Goal: Transaction & Acquisition: Purchase product/service

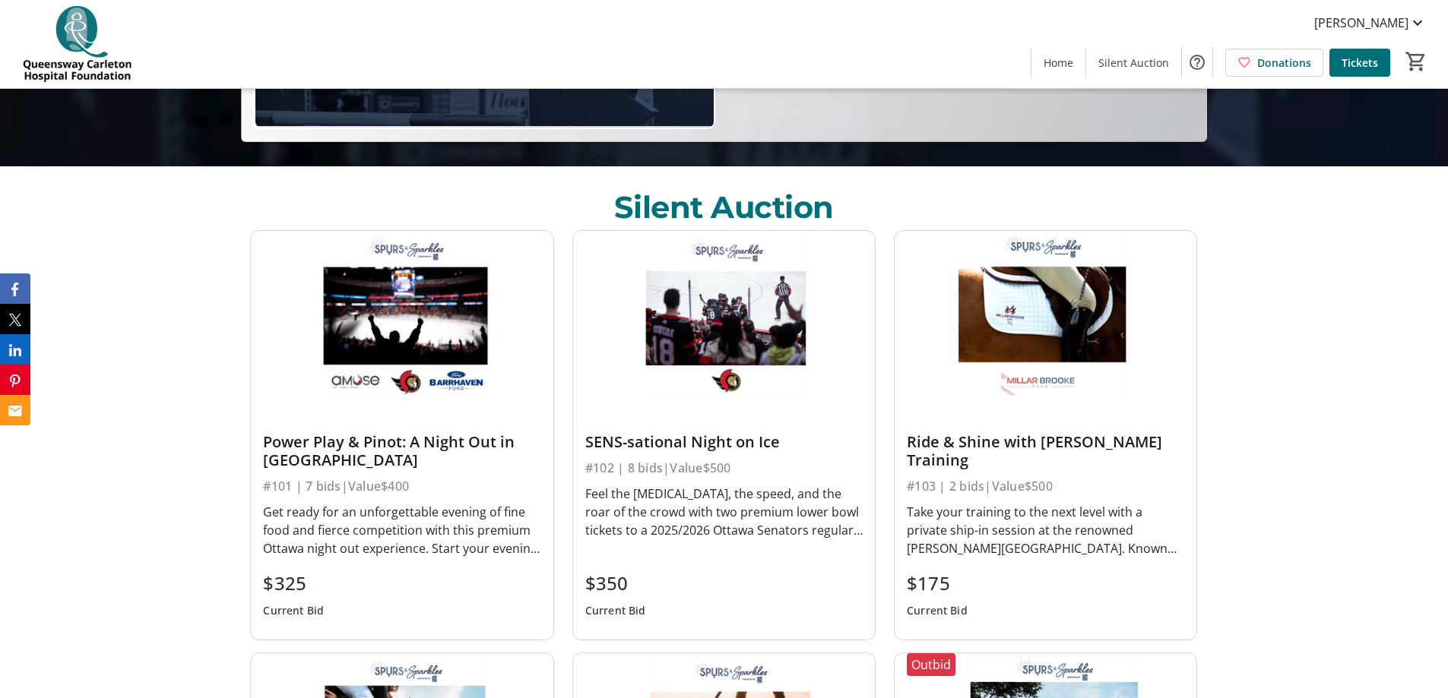
scroll to position [608, 0]
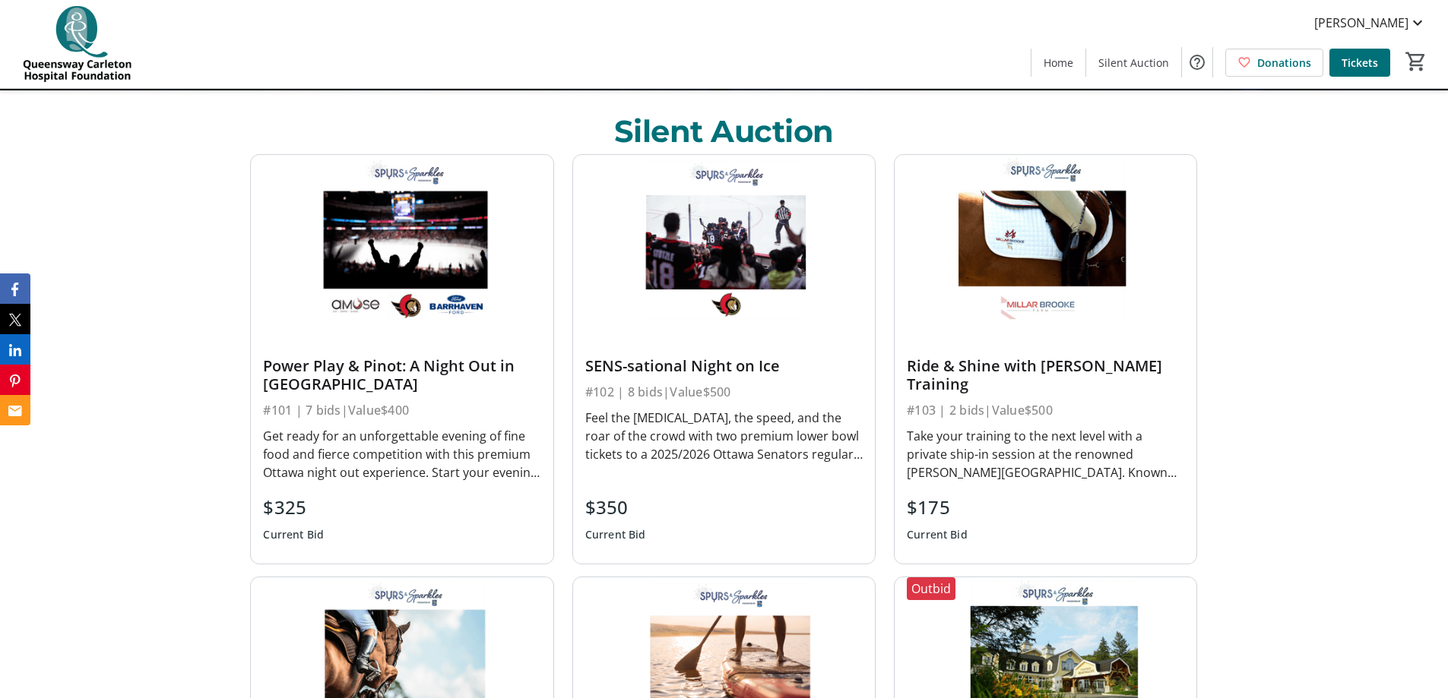
click at [1000, 464] on div "Take your training to the next level with a private ship-in session at the reno…" at bounding box center [1045, 454] width 277 height 55
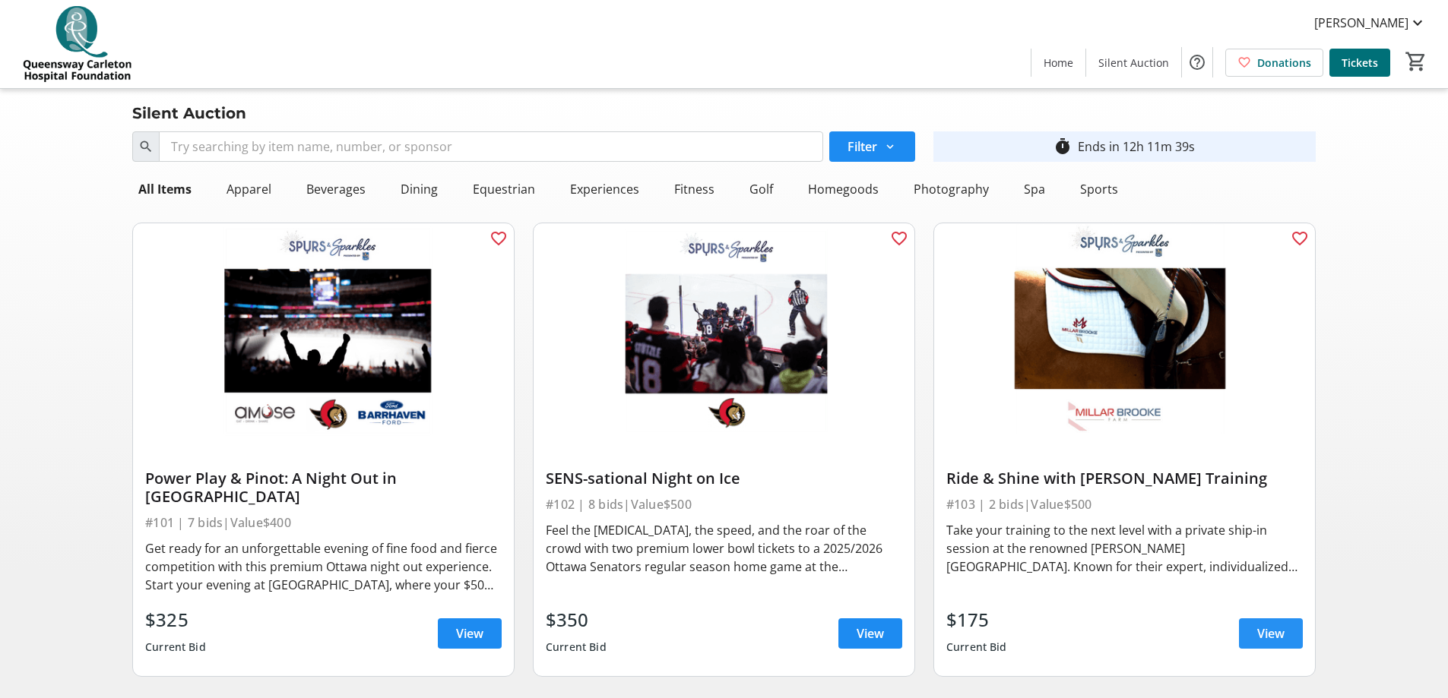
click at [1278, 625] on span "View" at bounding box center [1270, 634] width 27 height 18
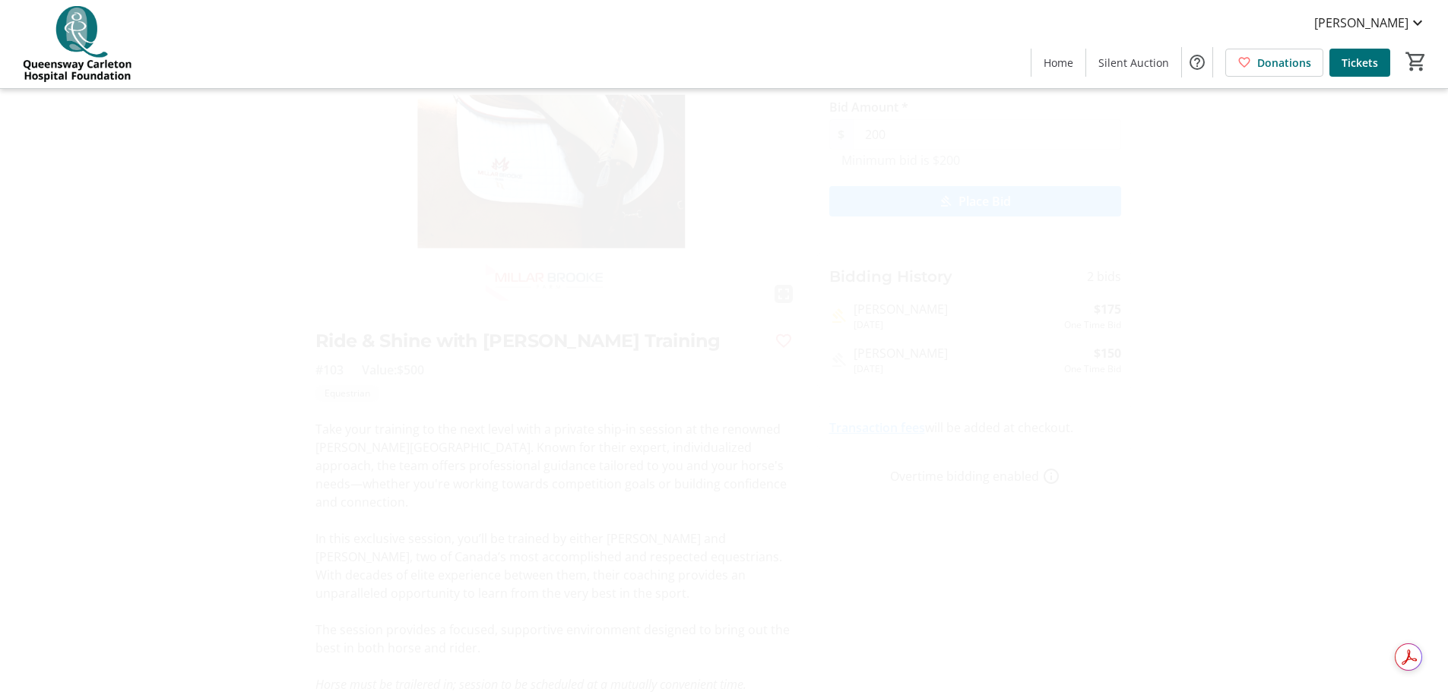
scroll to position [141, 0]
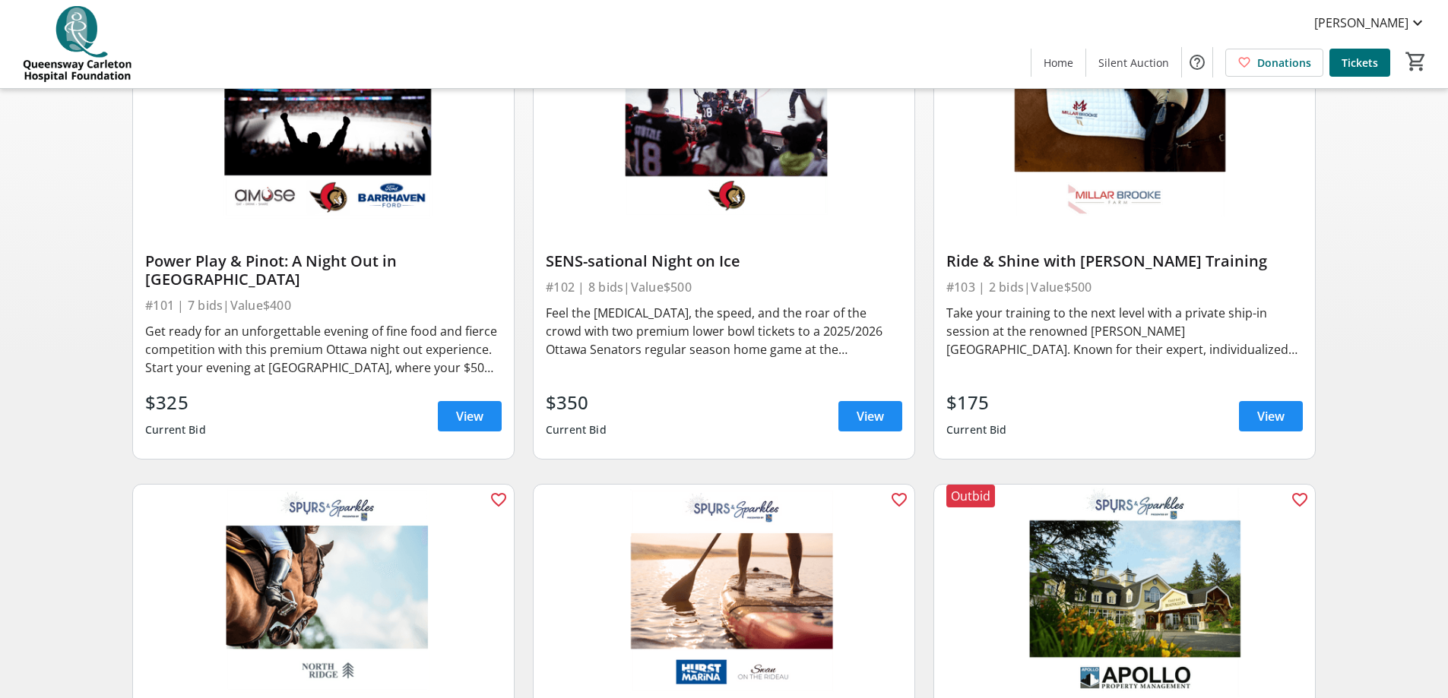
scroll to position [304, 0]
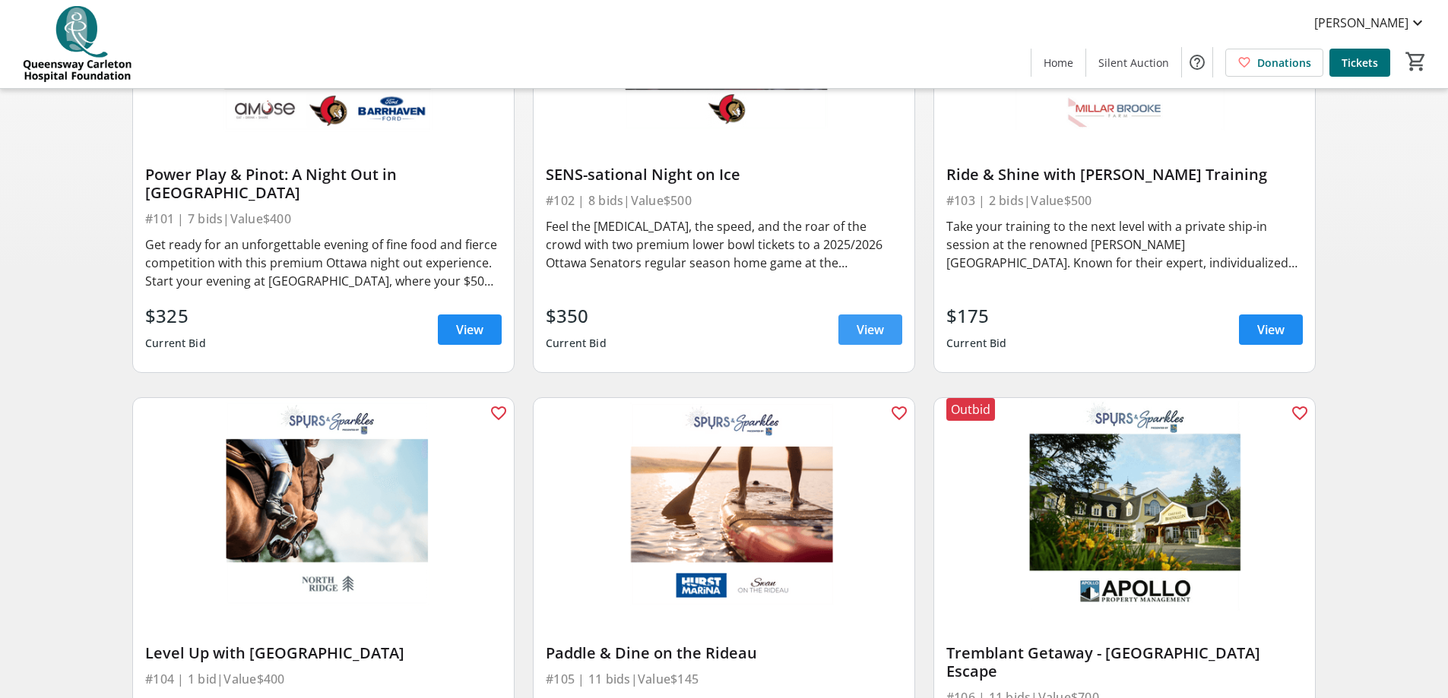
click at [870, 321] on span "View" at bounding box center [870, 330] width 27 height 18
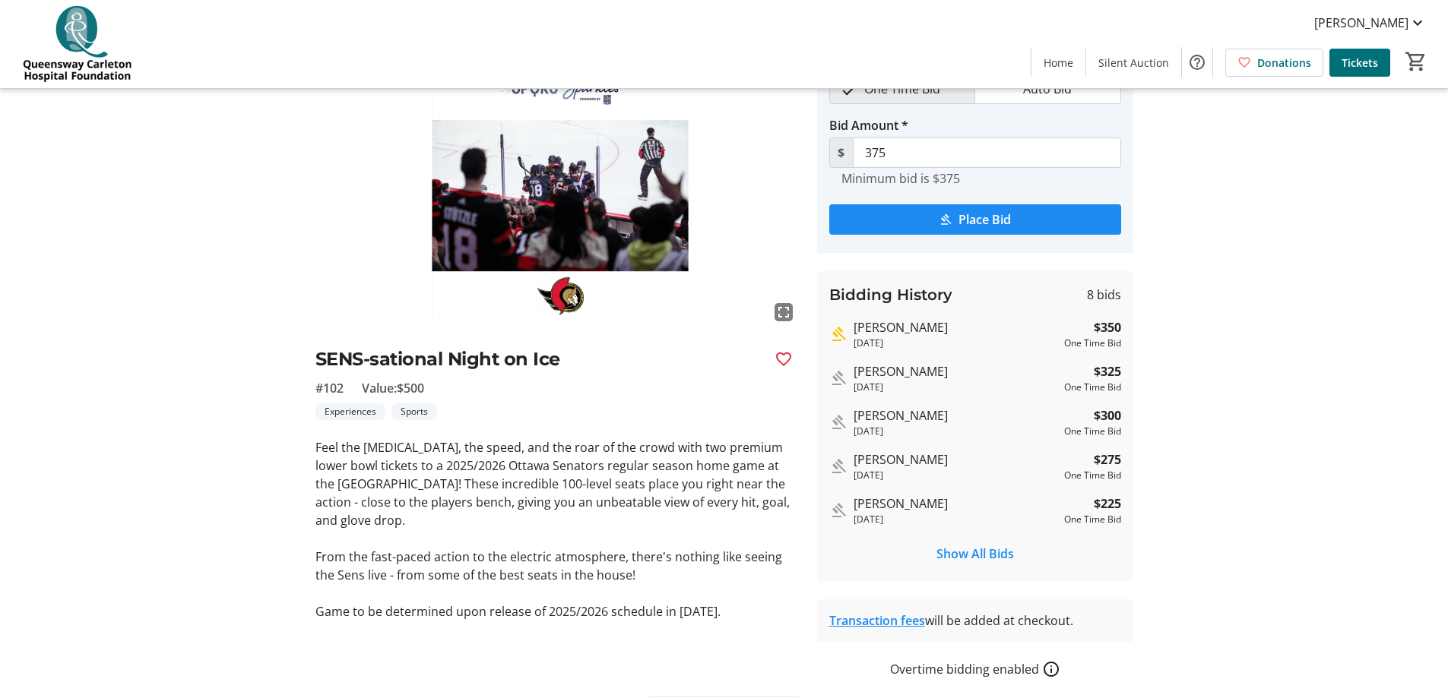
scroll to position [126, 0]
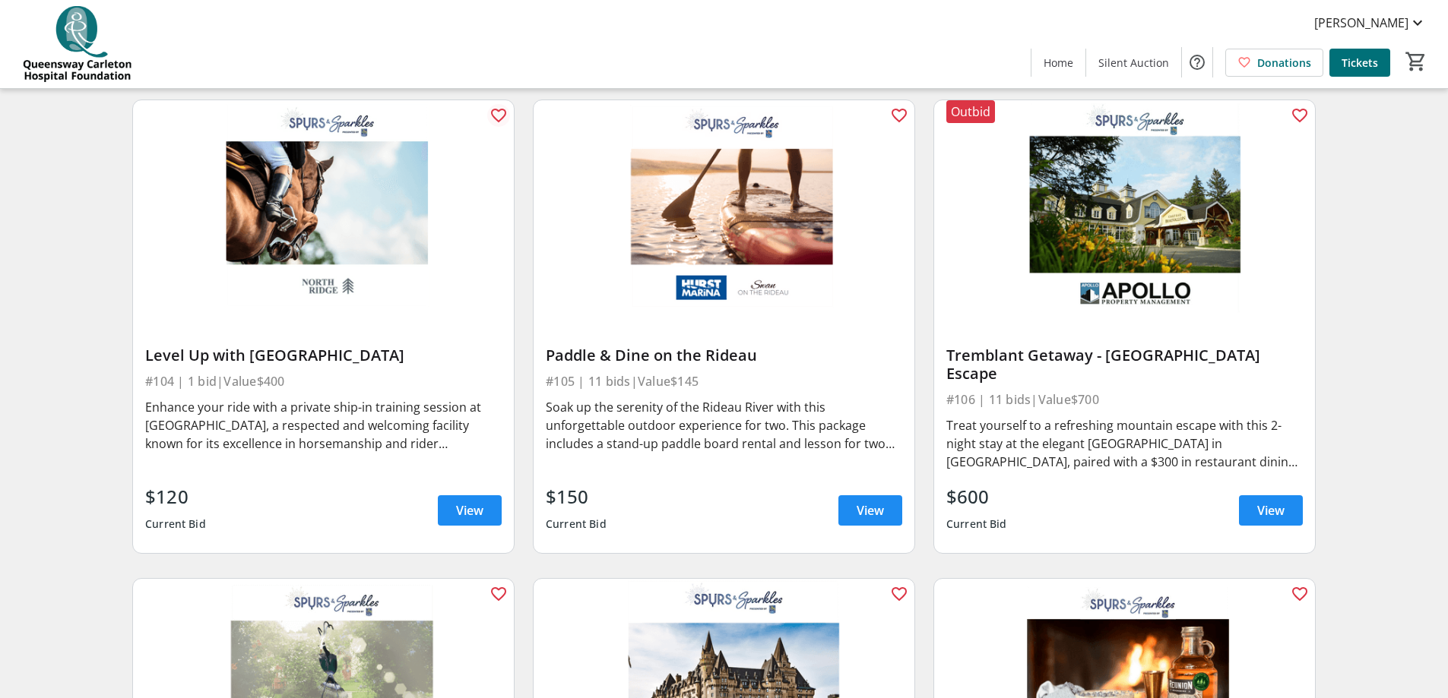
scroll to position [608, 0]
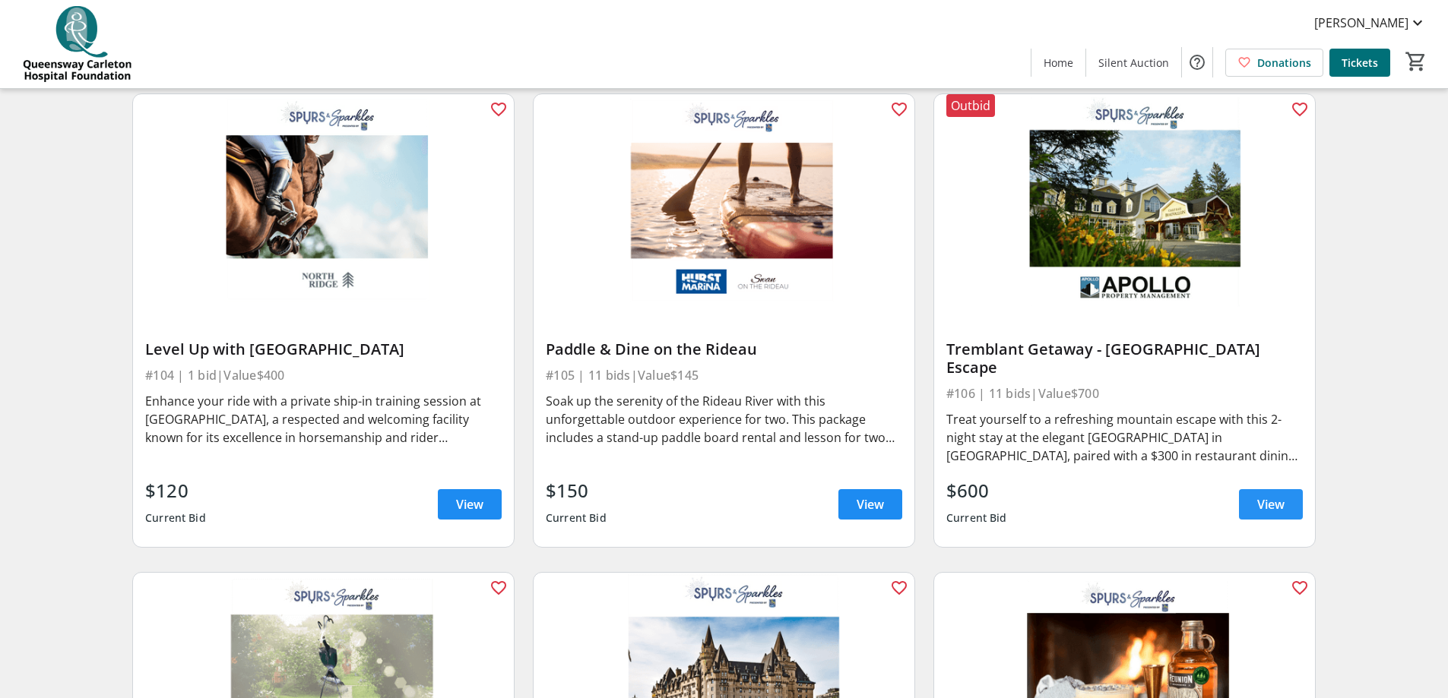
click at [1282, 496] on span "View" at bounding box center [1270, 505] width 27 height 18
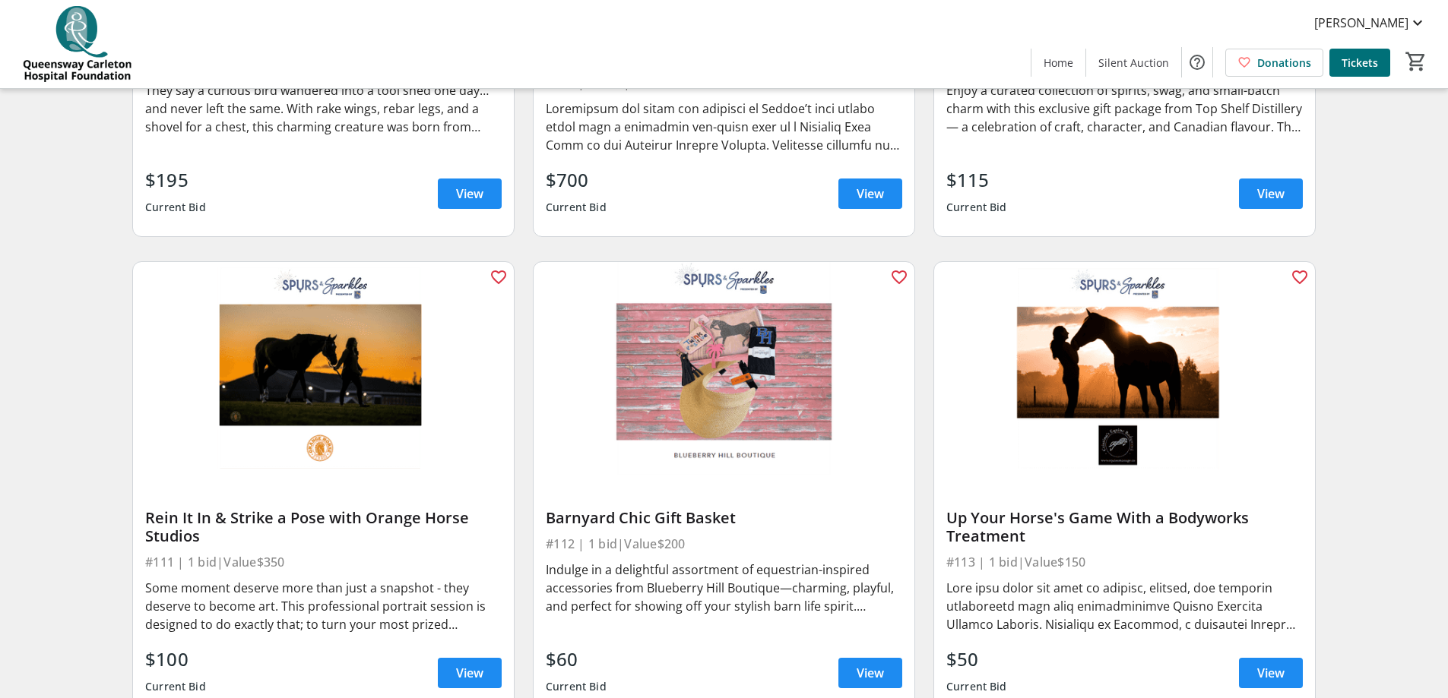
scroll to position [1444, 0]
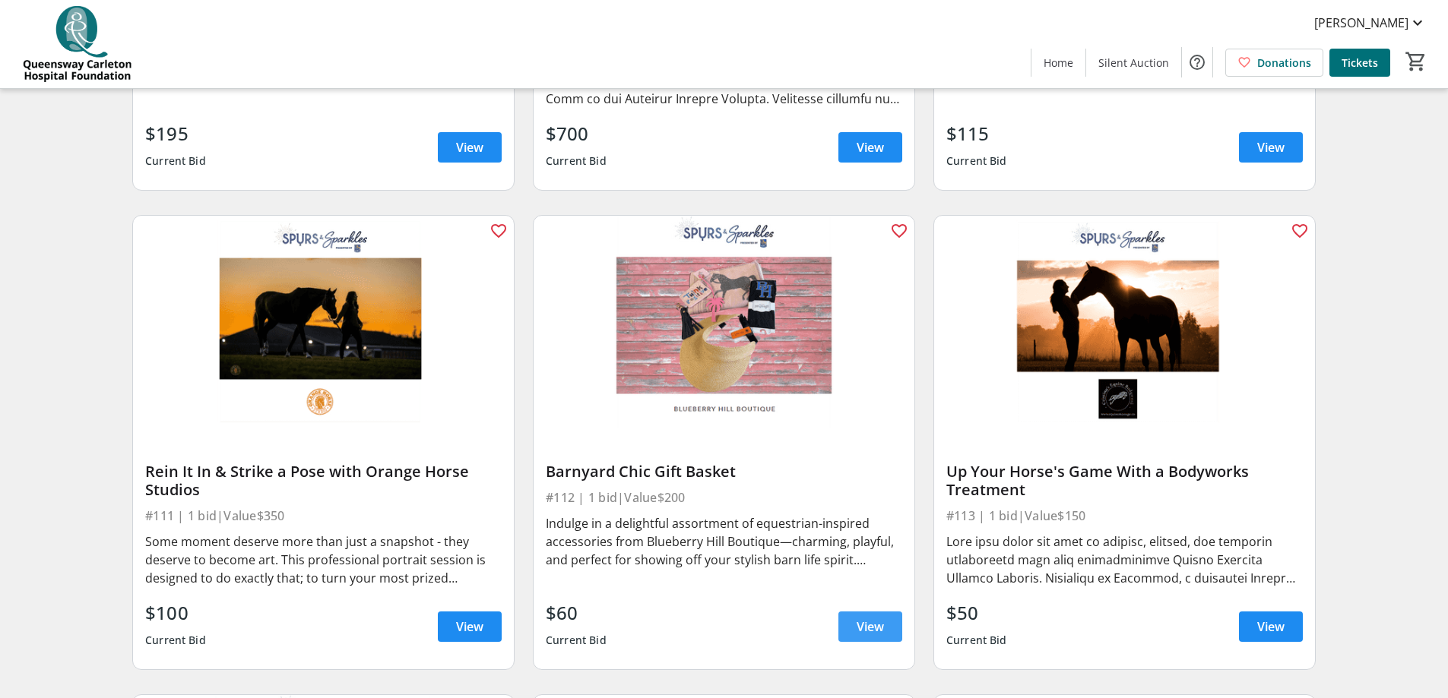
click at [874, 618] on span "View" at bounding box center [870, 627] width 27 height 18
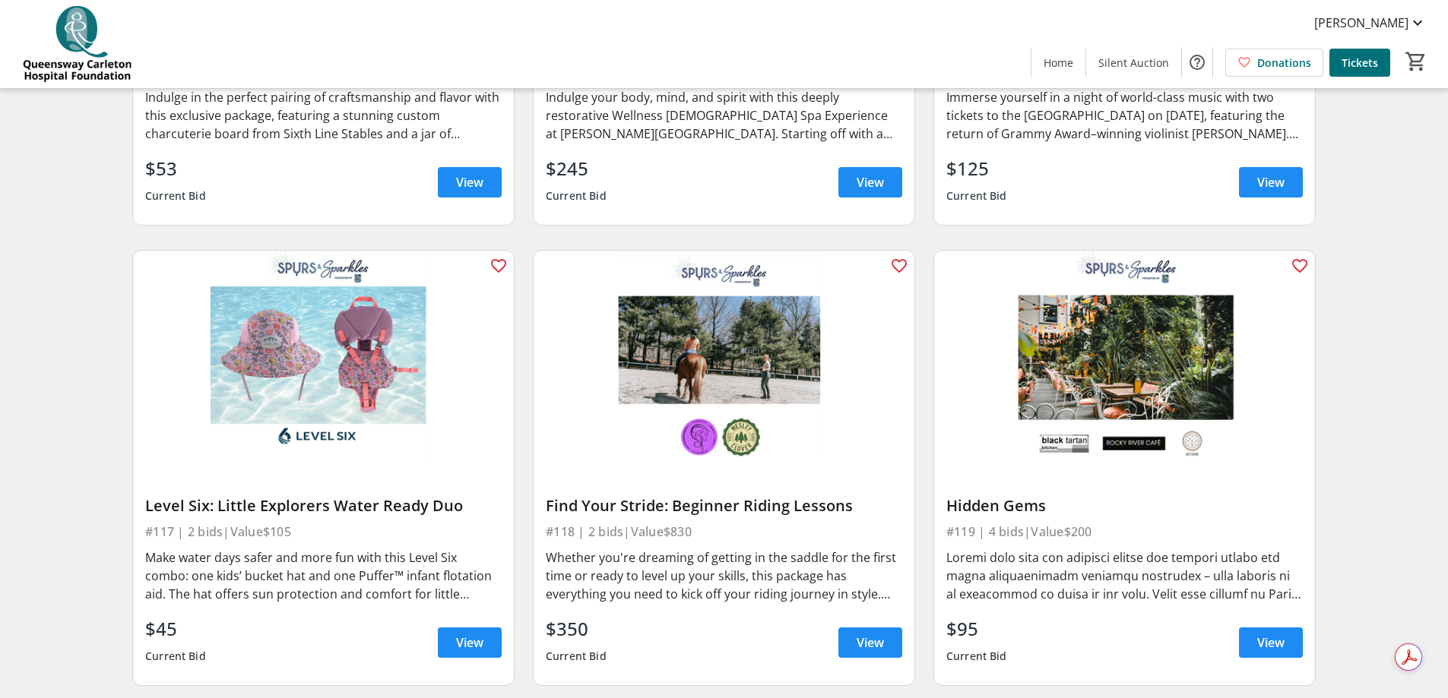
scroll to position [2356, 0]
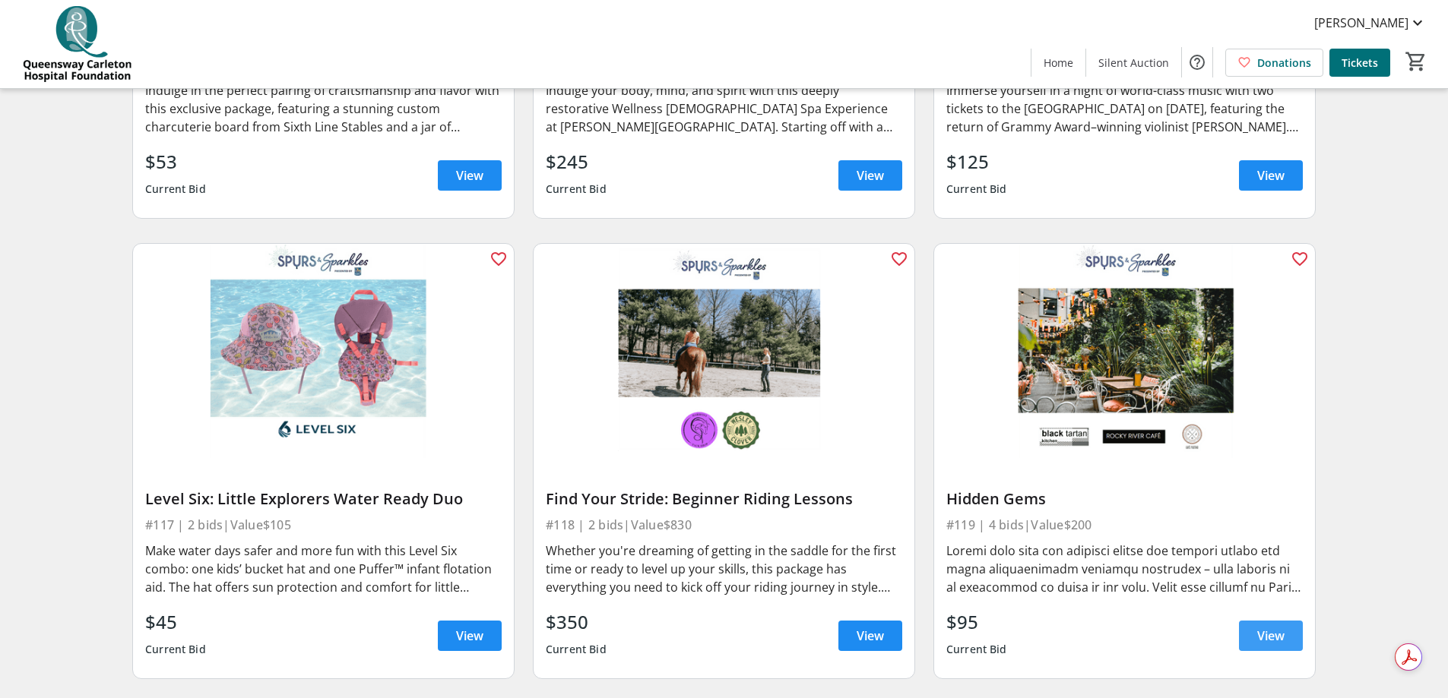
click at [1272, 627] on span "View" at bounding box center [1270, 636] width 27 height 18
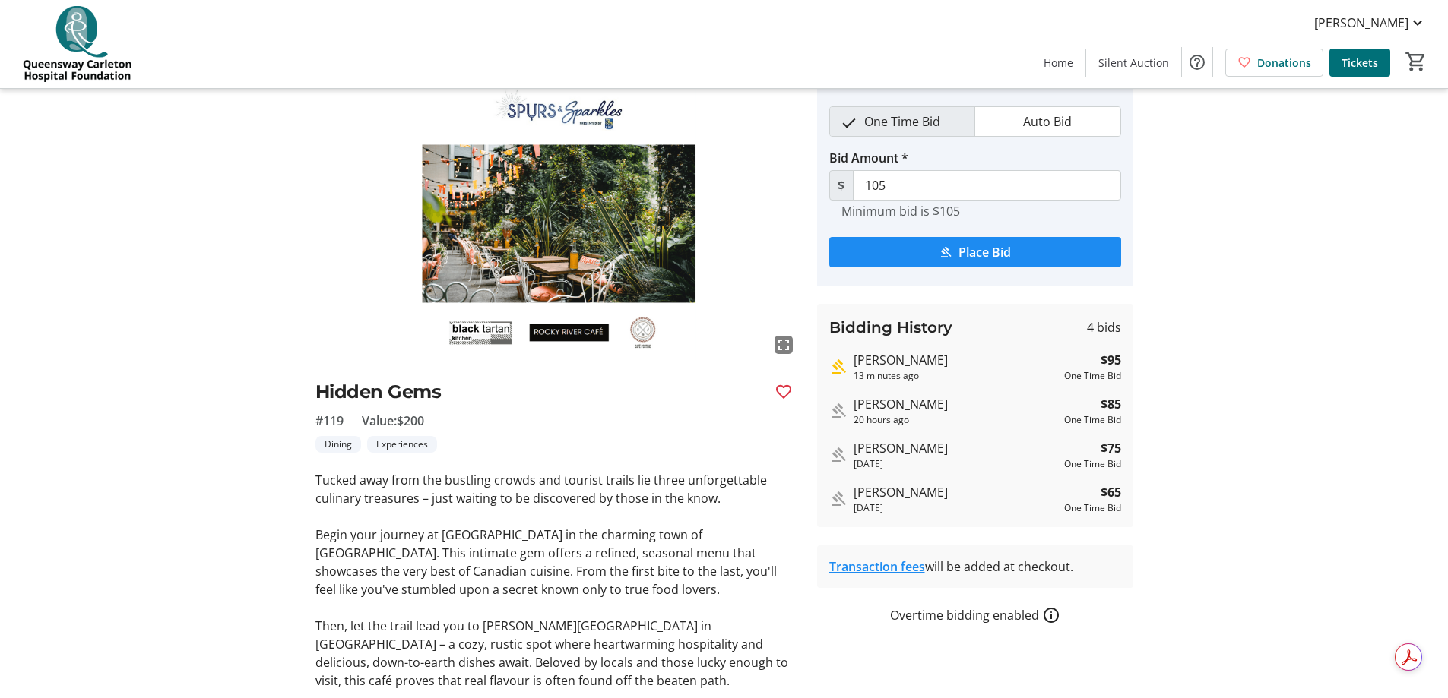
scroll to position [41, 0]
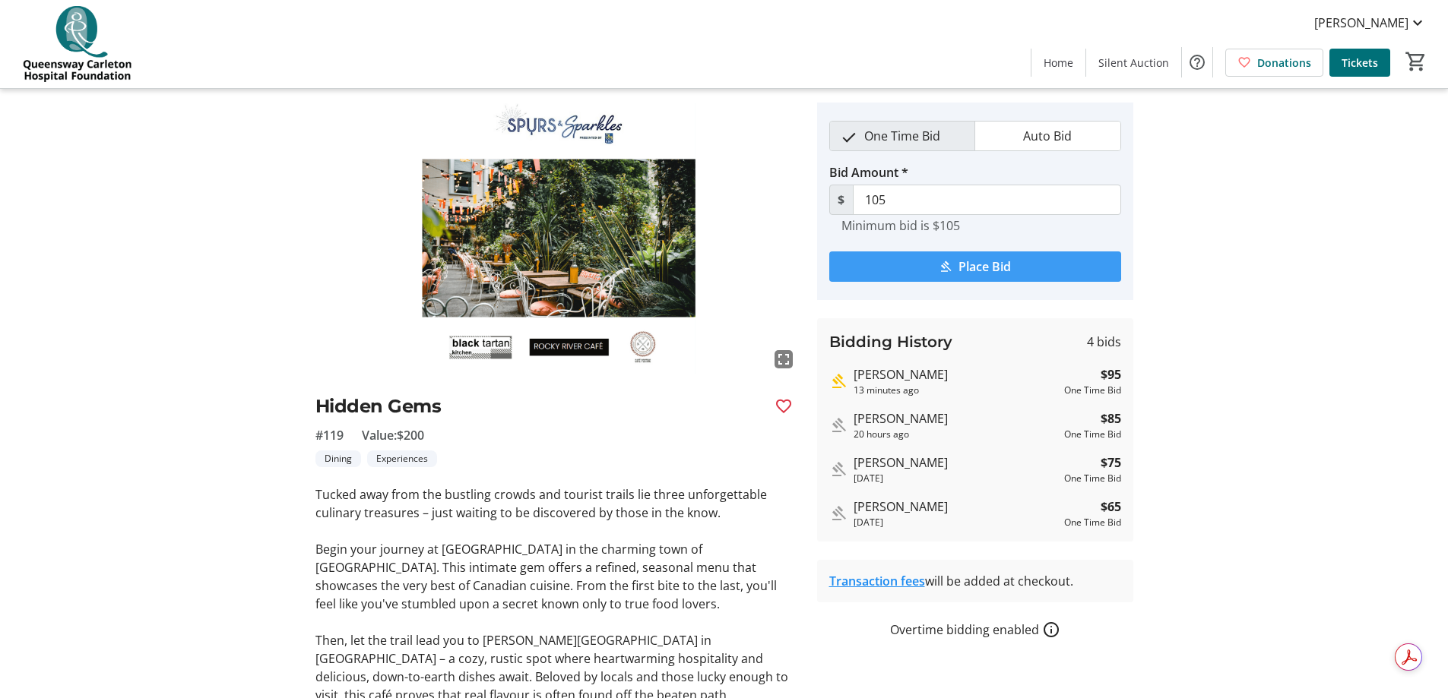
click at [924, 258] on span "submit" at bounding box center [975, 267] width 292 height 36
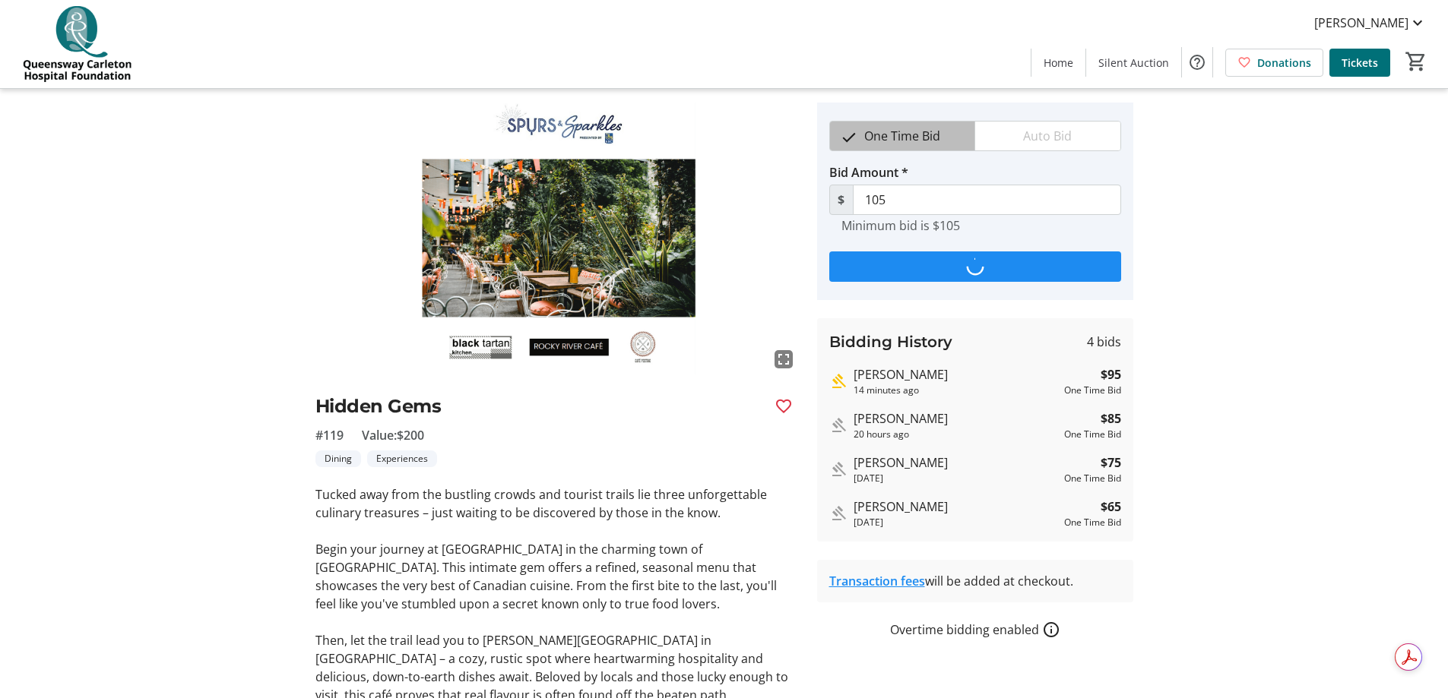
scroll to position [0, 0]
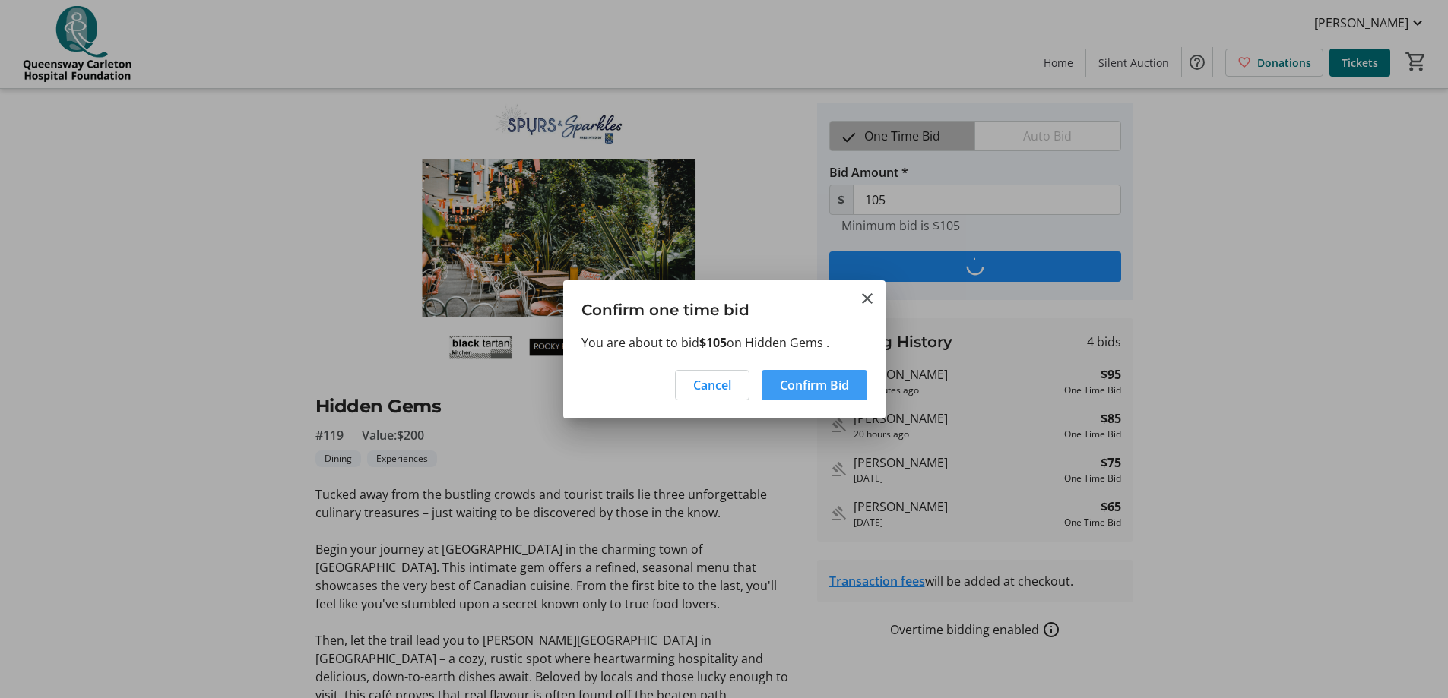
click at [802, 387] on span "Confirm Bid" at bounding box center [814, 385] width 69 height 18
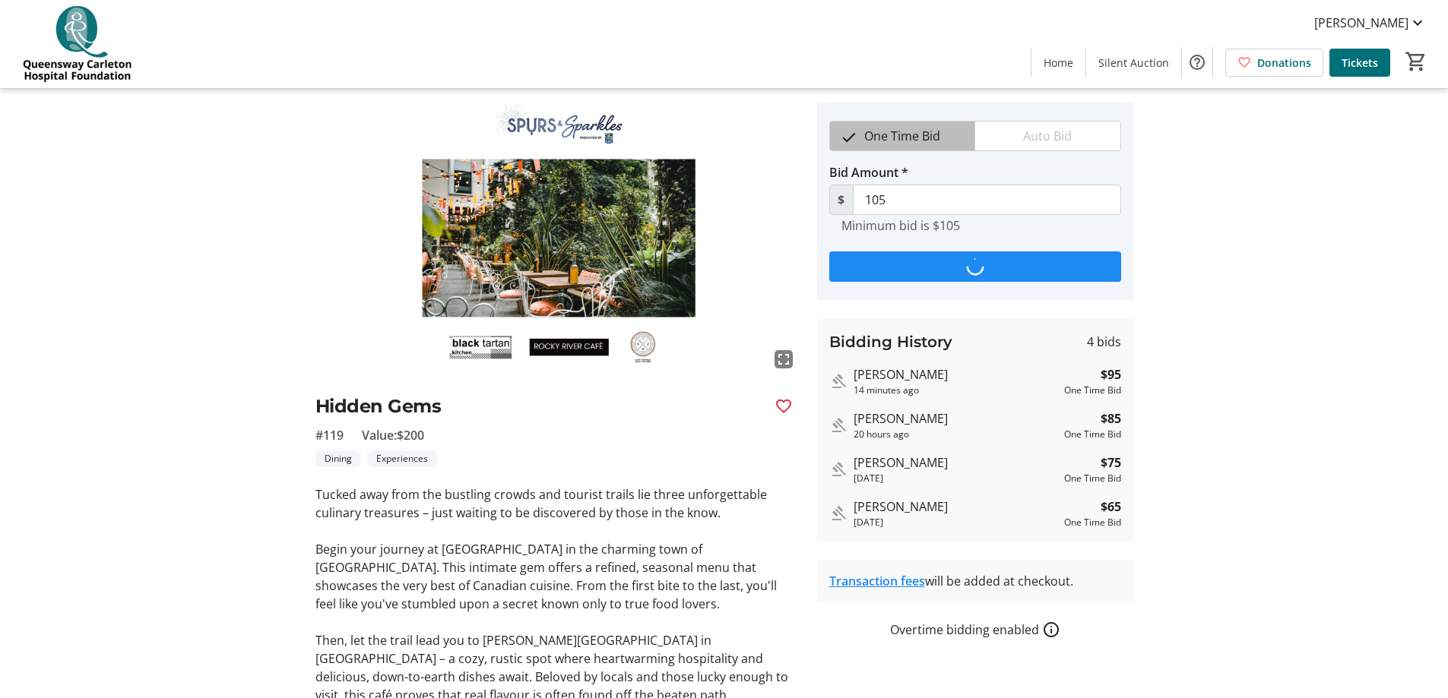
type input "115"
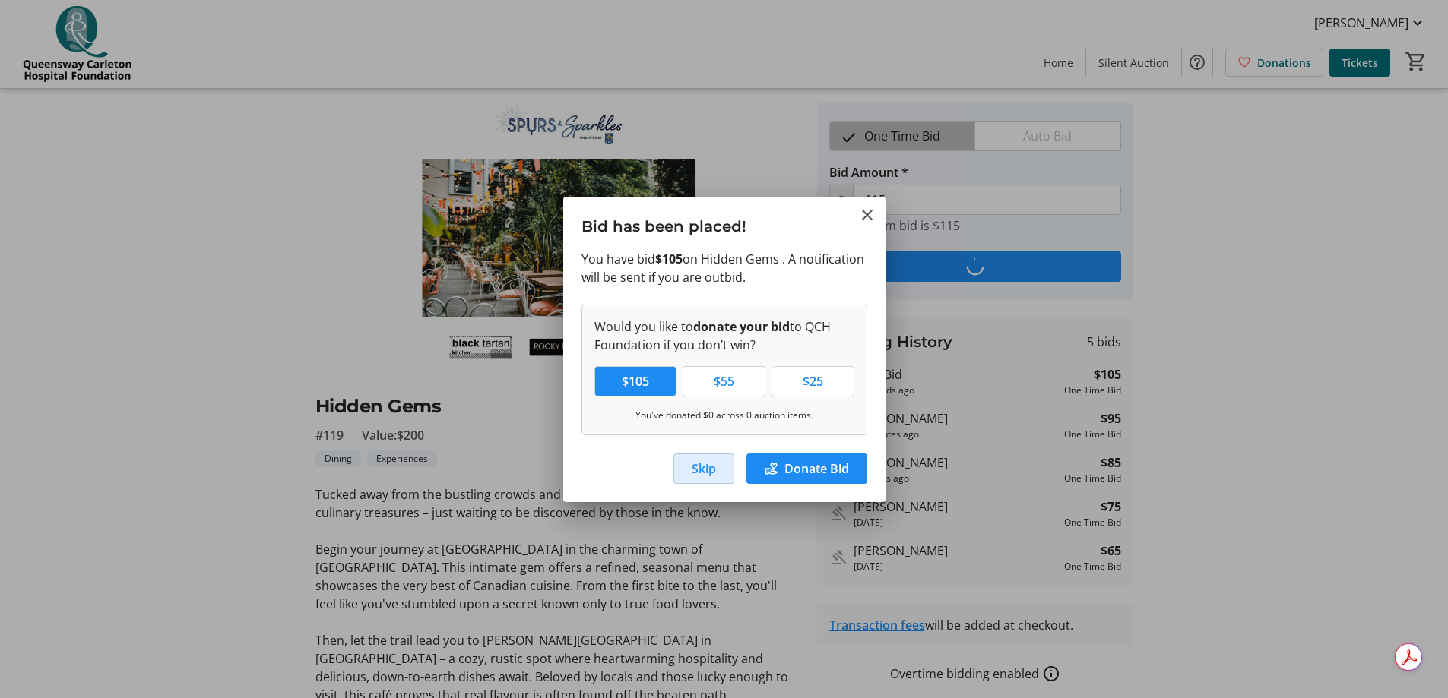
click at [716, 474] on span "button" at bounding box center [703, 469] width 59 height 36
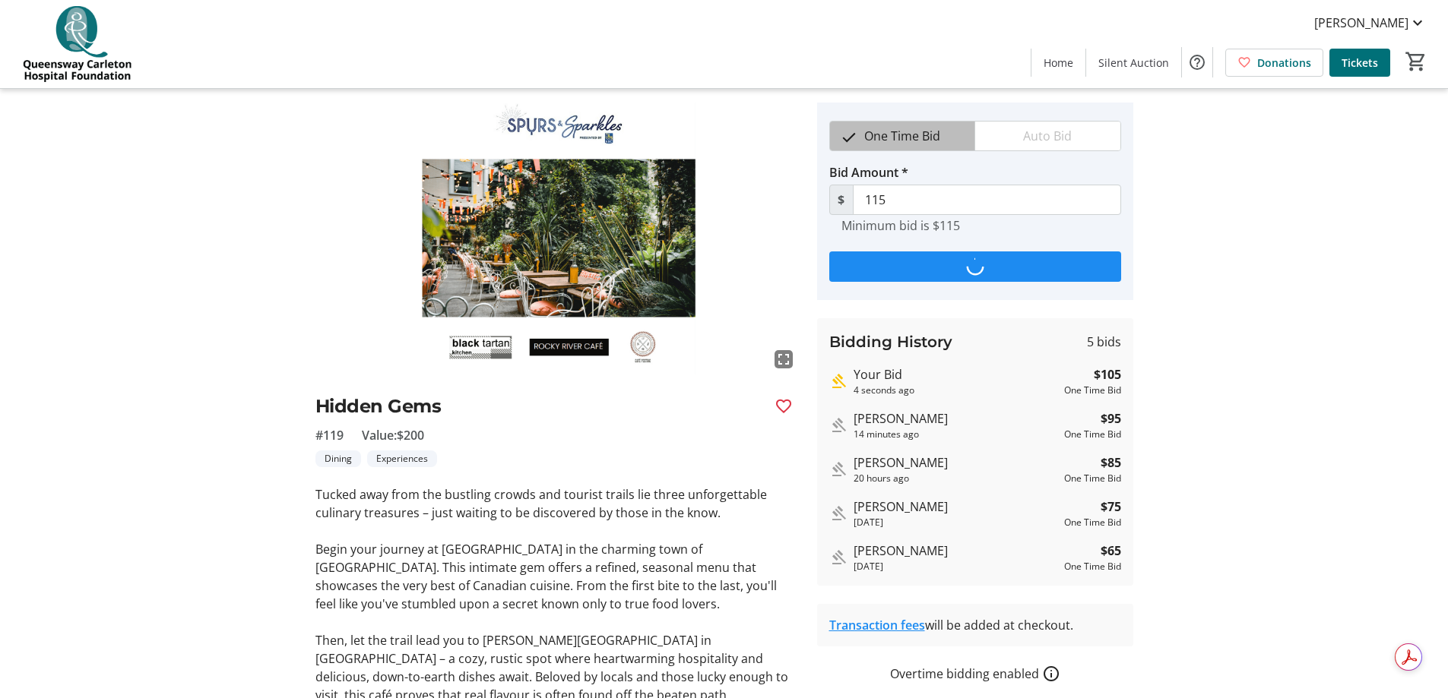
scroll to position [41, 0]
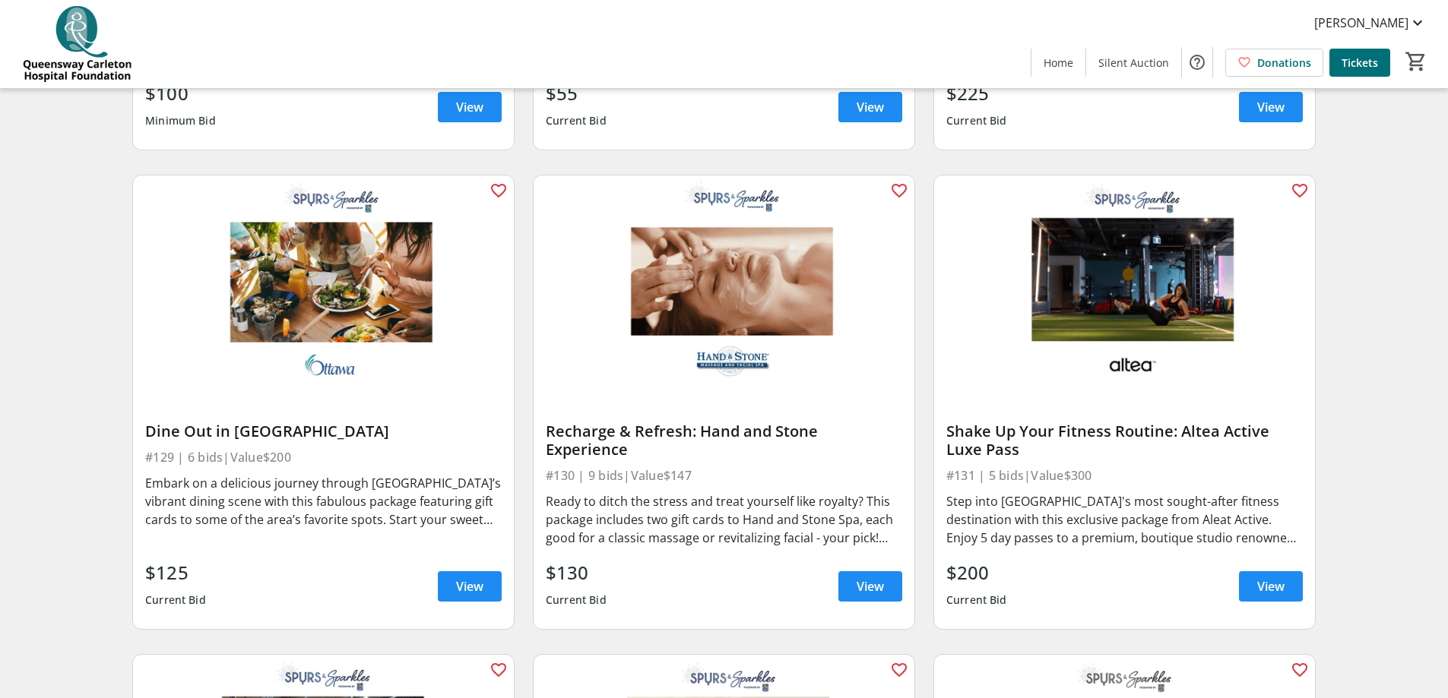
scroll to position [4332, 0]
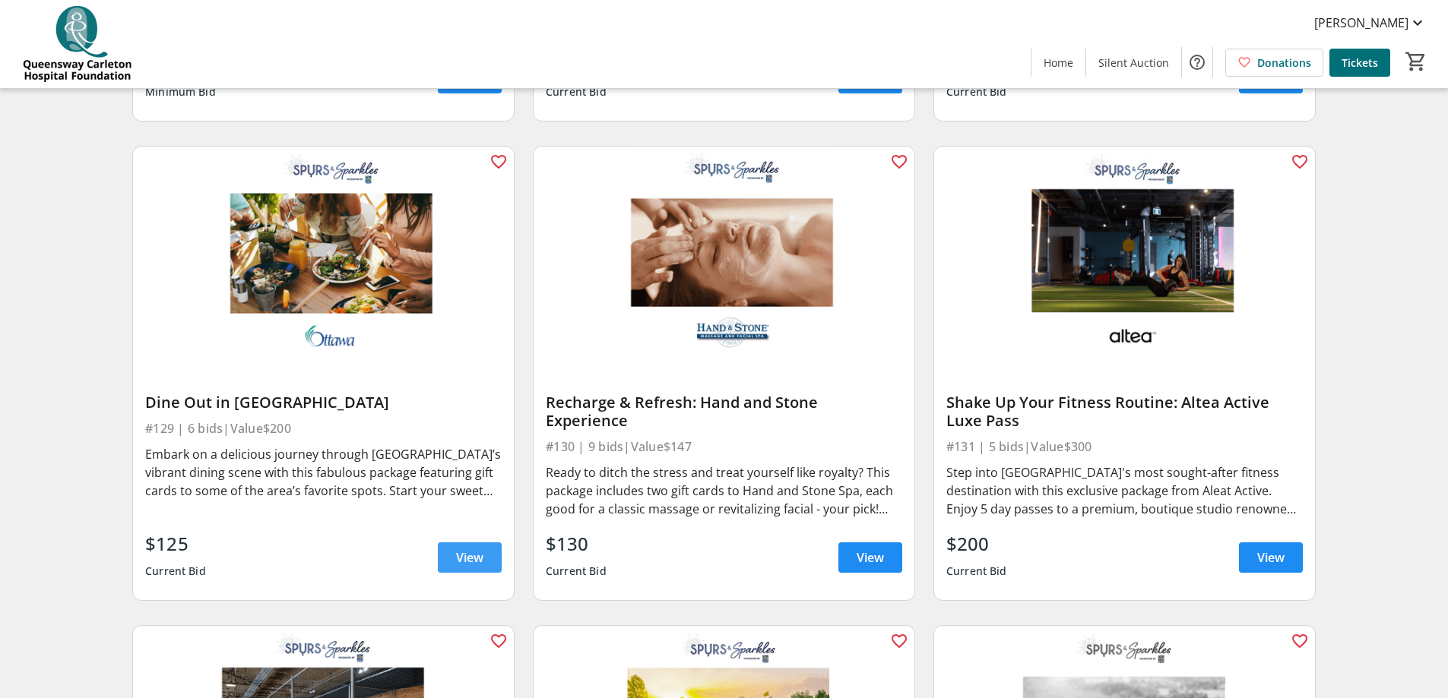
click at [461, 549] on span "View" at bounding box center [469, 558] width 27 height 18
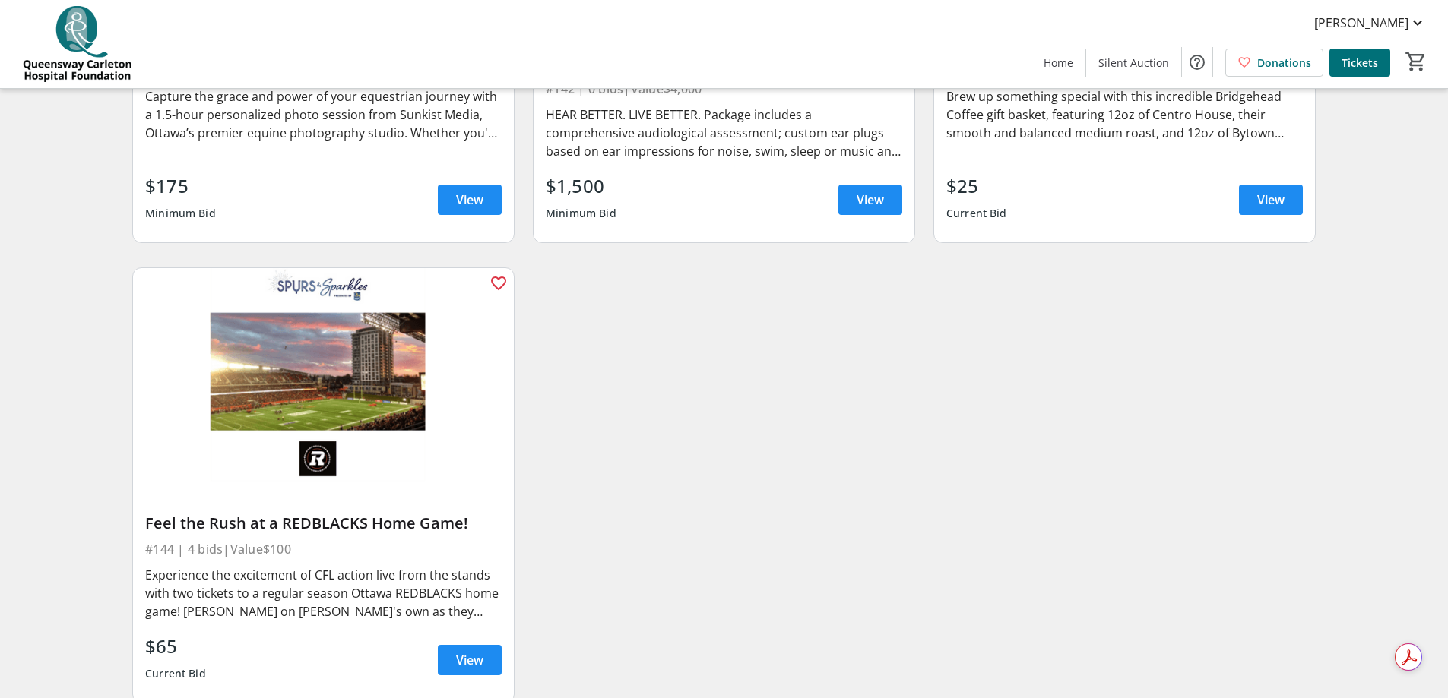
scroll to position [6612, 0]
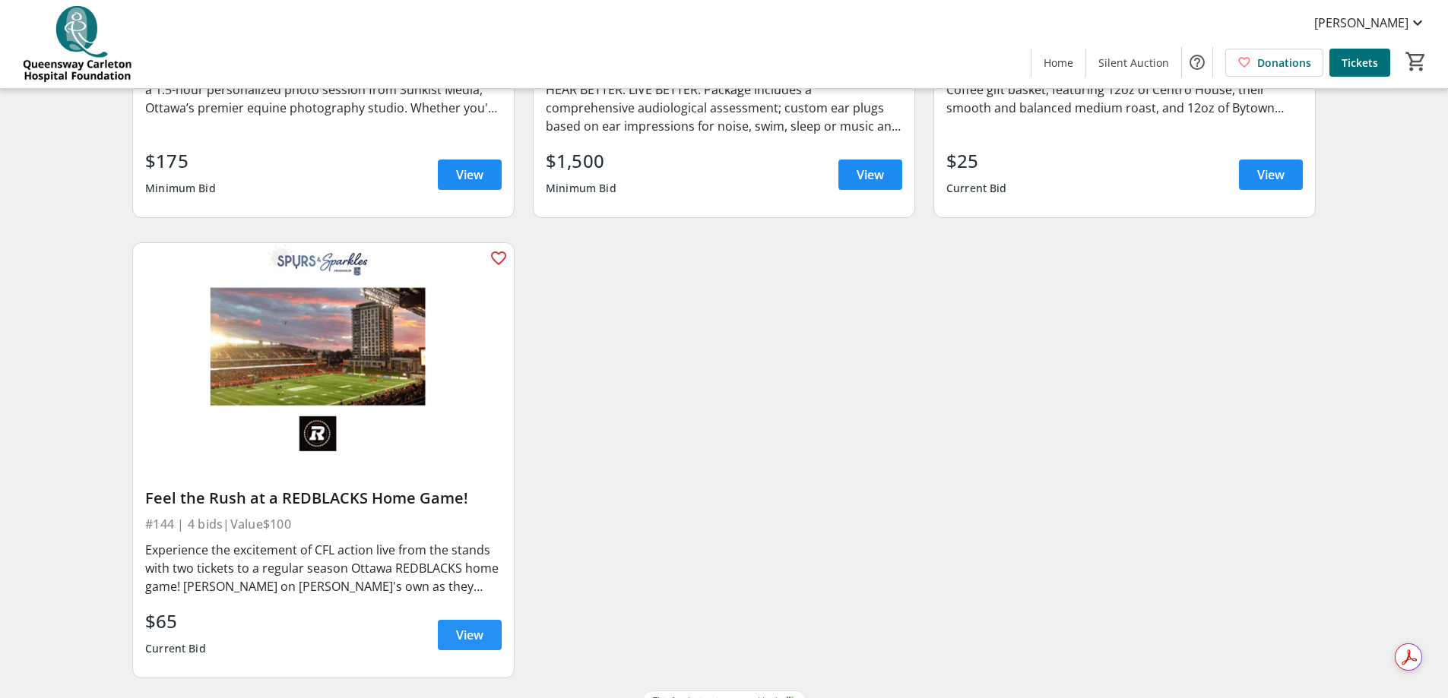
click at [482, 626] on span "View" at bounding box center [469, 635] width 27 height 18
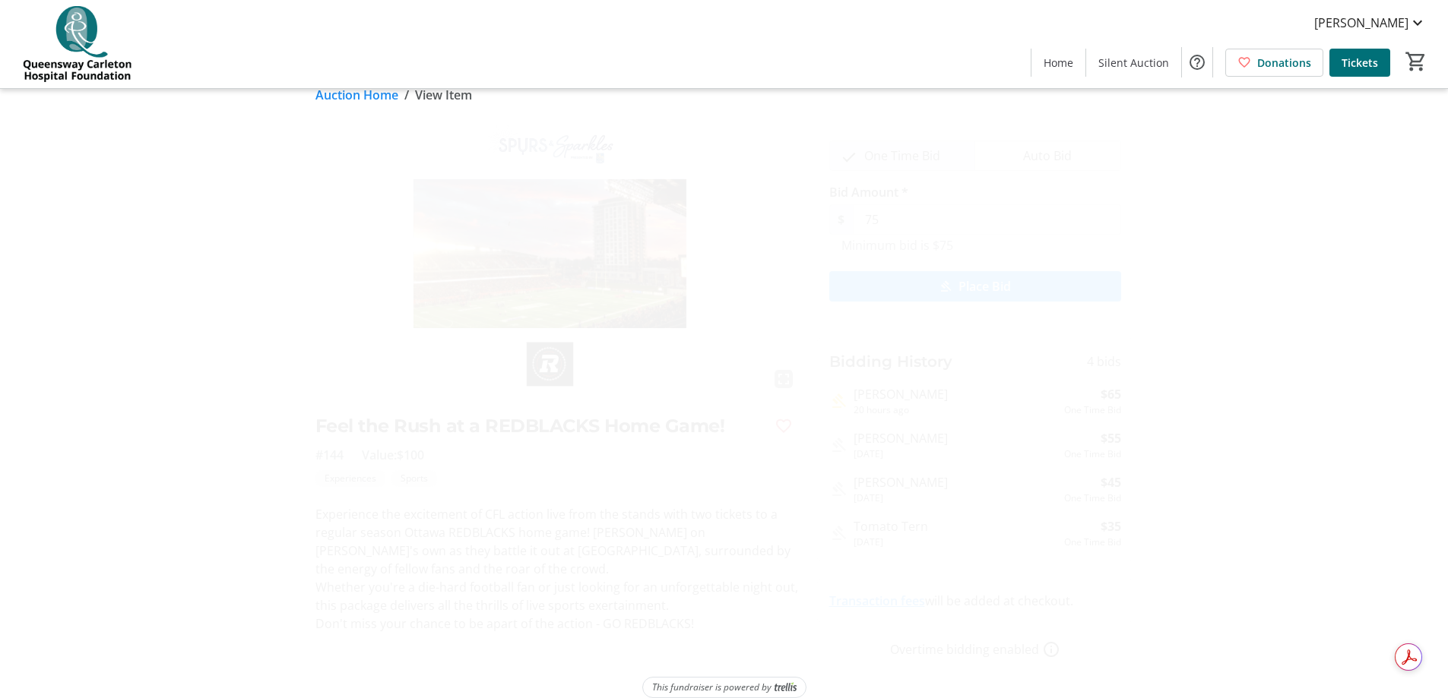
scroll to position [40, 0]
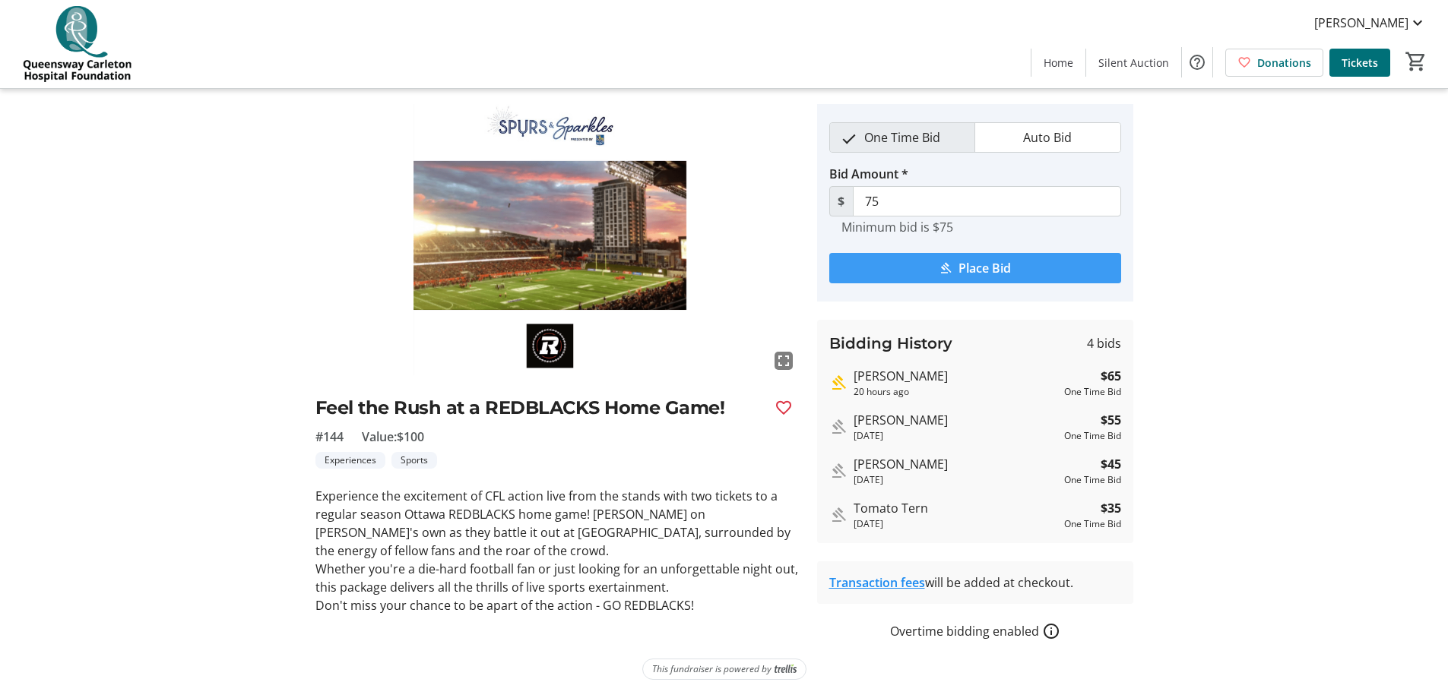
click at [981, 272] on span "Place Bid" at bounding box center [984, 268] width 52 height 18
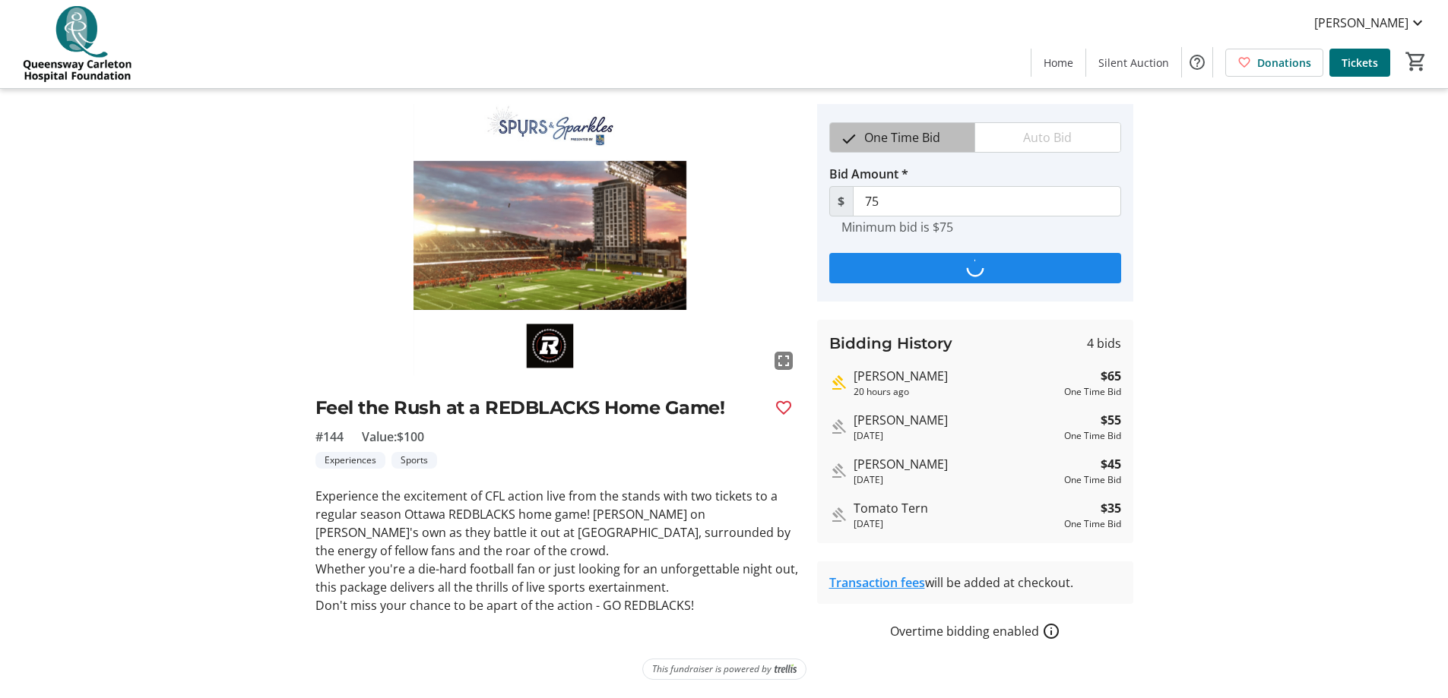
scroll to position [0, 0]
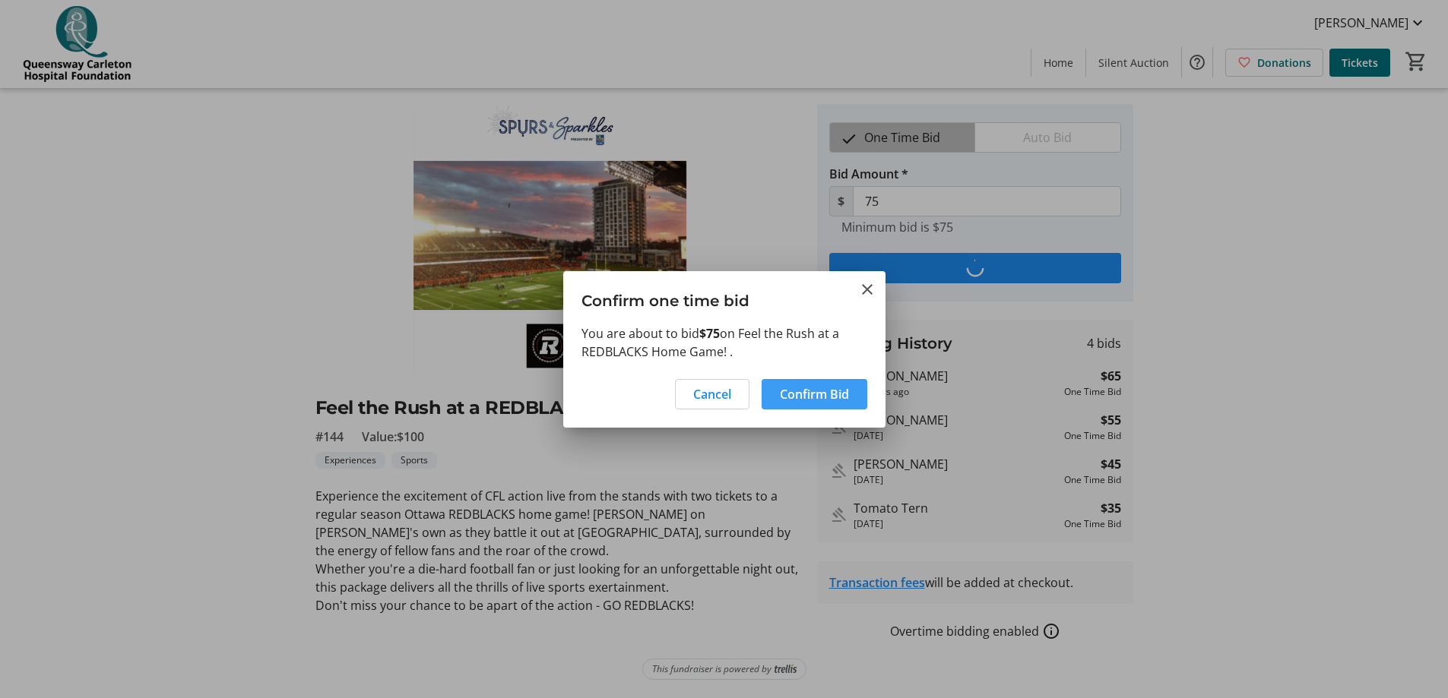
click at [830, 397] on span "Confirm Bid" at bounding box center [814, 394] width 69 height 18
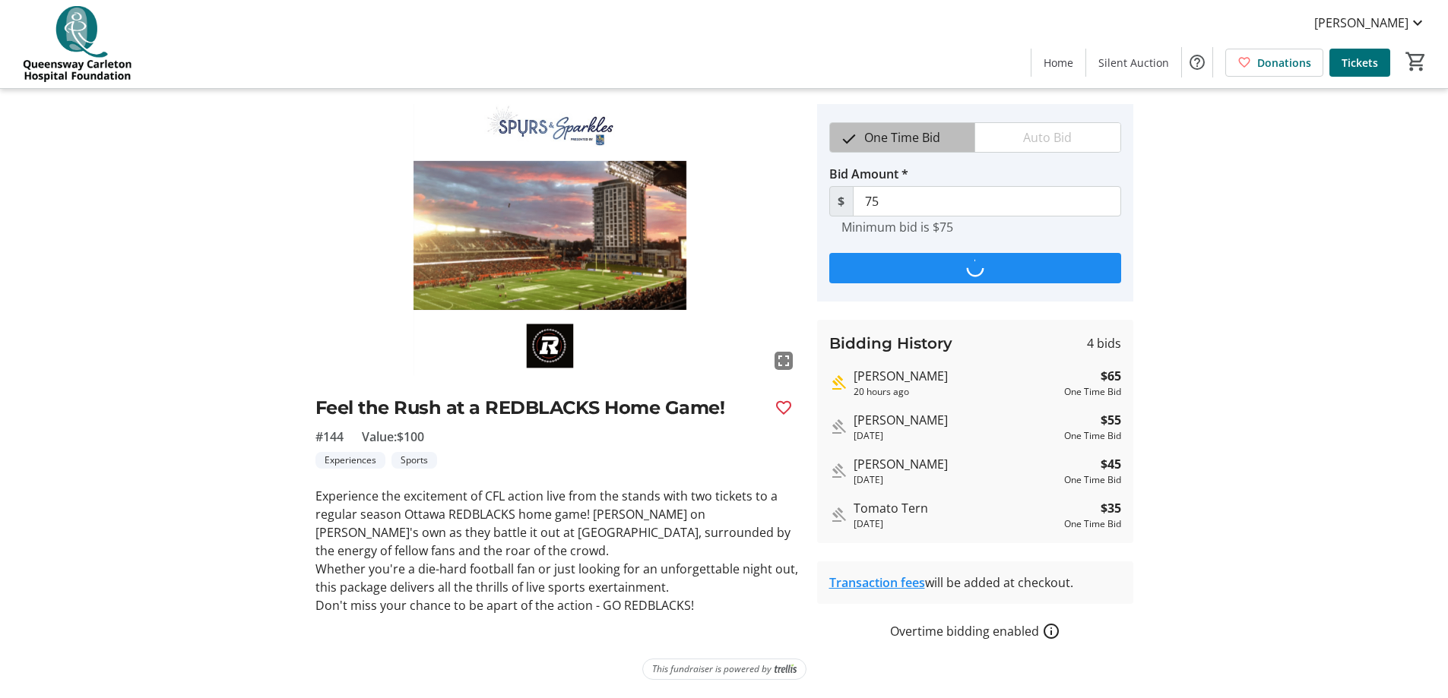
type input "85"
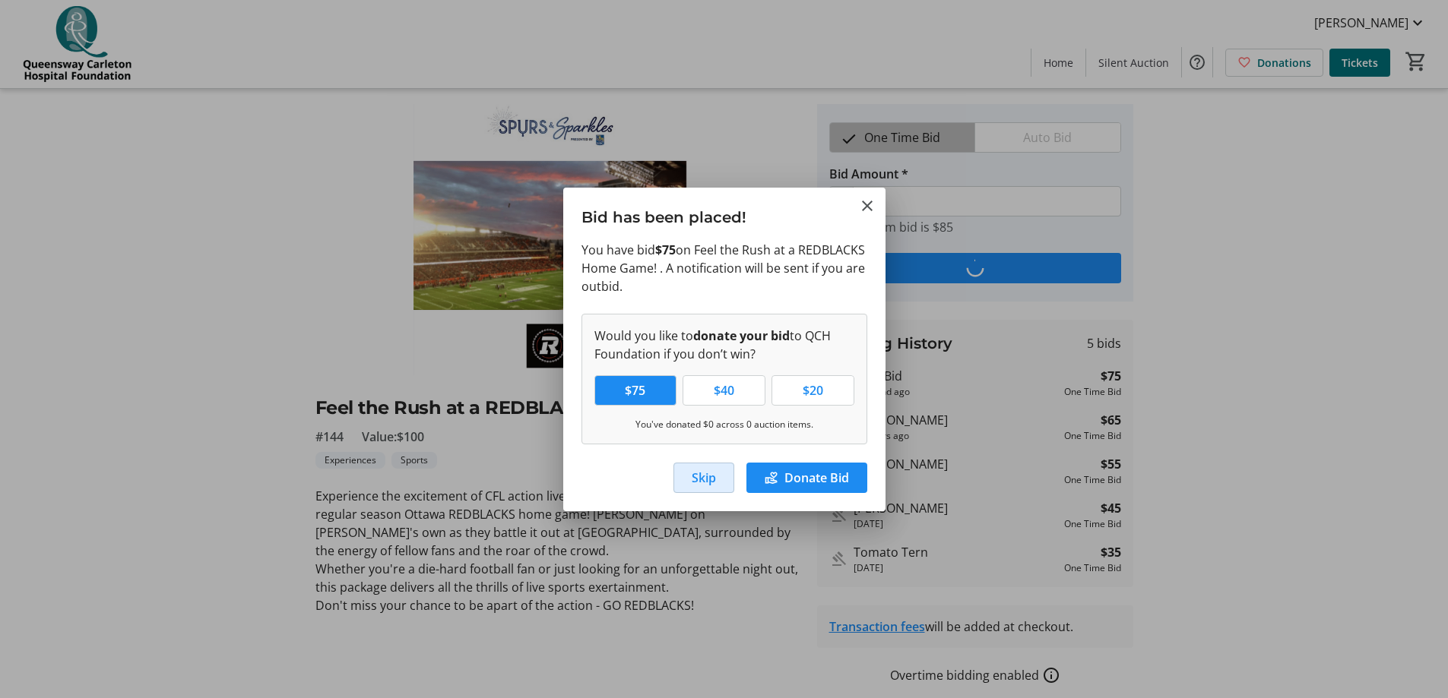
click at [707, 479] on span "Skip" at bounding box center [704, 478] width 24 height 18
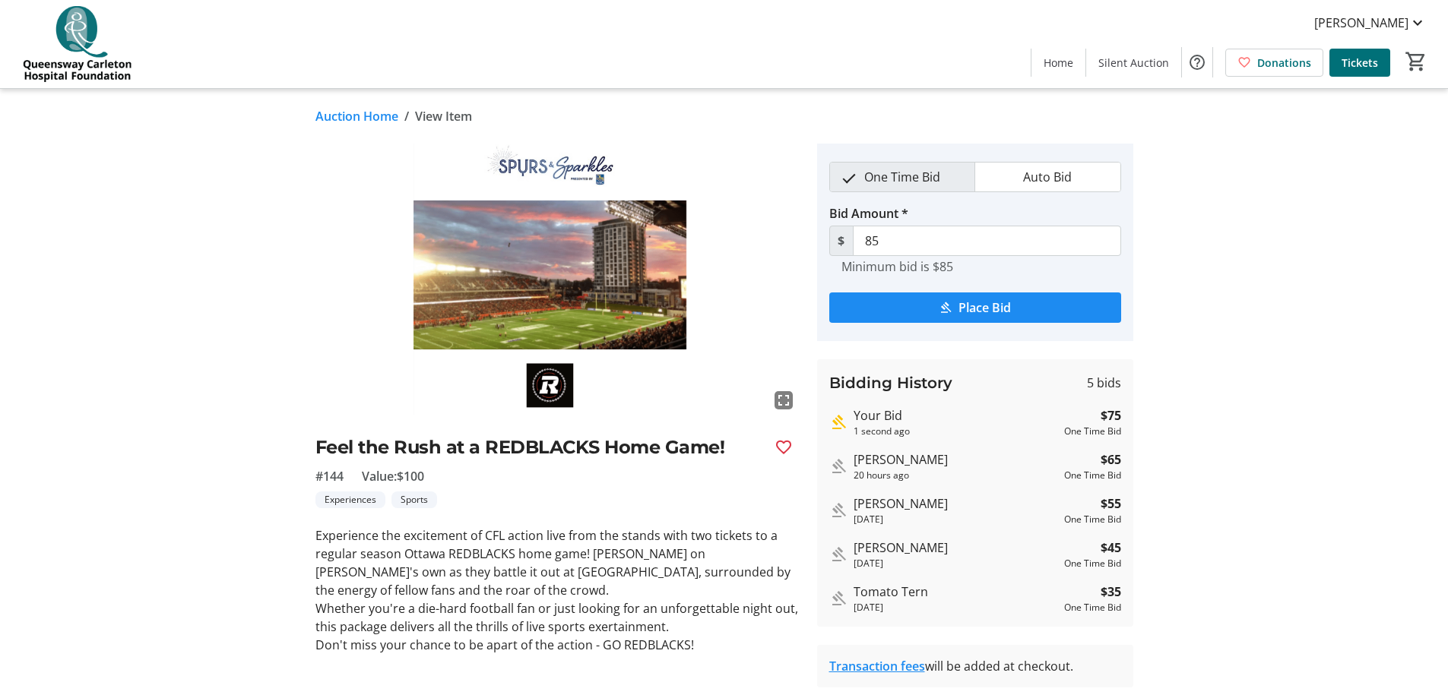
scroll to position [40, 0]
